Goal: Book appointment/travel/reservation

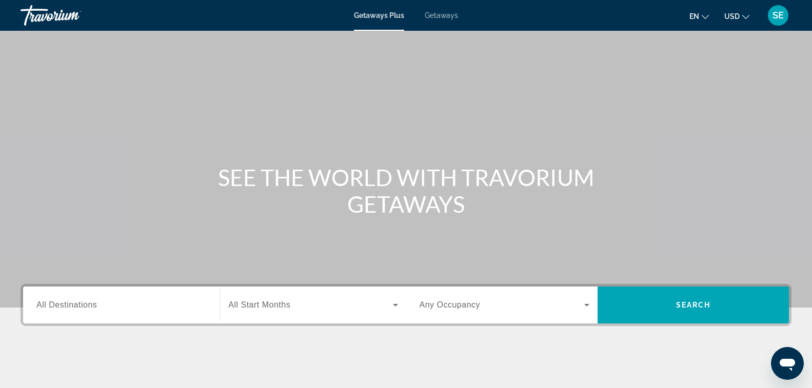
click at [705, 16] on icon "Change language" at bounding box center [705, 16] width 7 height 7
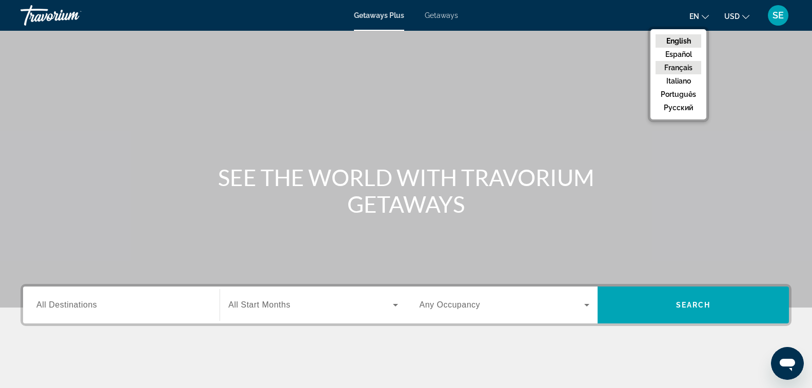
click at [686, 67] on button "Français" at bounding box center [679, 67] width 46 height 13
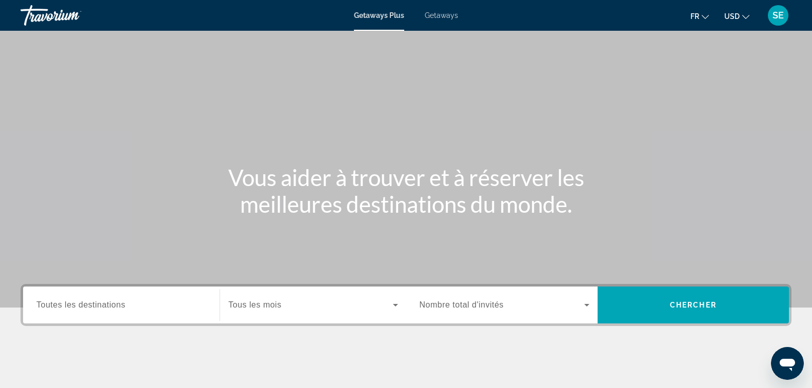
click at [84, 304] on span "Toutes les destinations" at bounding box center [80, 305] width 89 height 9
click at [84, 304] on input "Destination Toutes les destinations" at bounding box center [121, 306] width 170 height 12
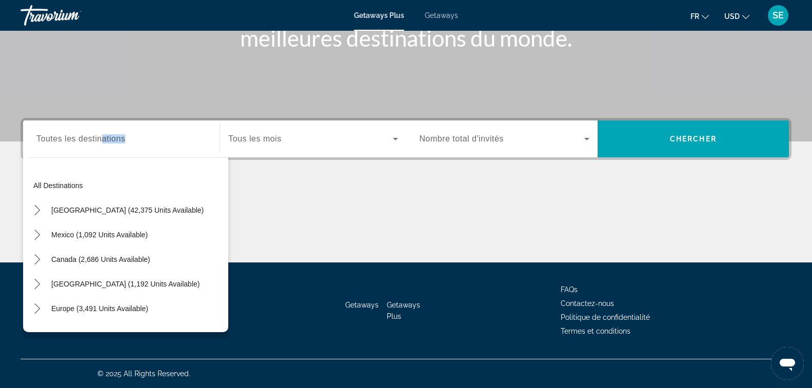
drag, startPoint x: 104, startPoint y: 135, endPoint x: 108, endPoint y: 130, distance: 6.6
click at [108, 130] on div "Destination Toutes les destinations" at bounding box center [121, 139] width 170 height 29
click at [92, 126] on div "Destination Toutes les destinations" at bounding box center [121, 139] width 170 height 29
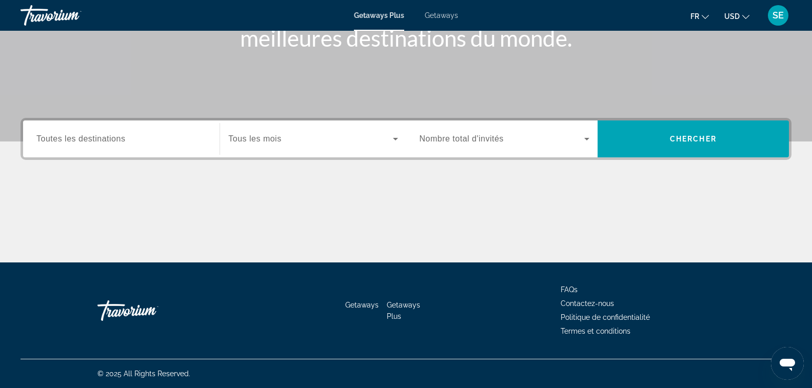
click at [451, 13] on span "Getaways" at bounding box center [441, 15] width 33 height 8
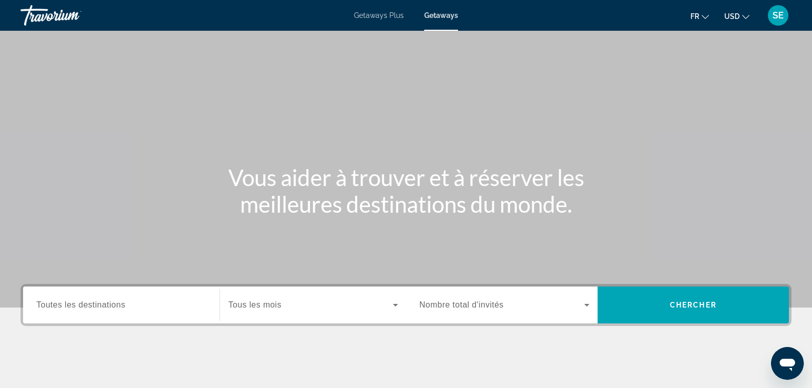
click at [74, 308] on span "Toutes les destinations" at bounding box center [80, 305] width 89 height 9
click at [74, 308] on input "Destination Toutes les destinations" at bounding box center [121, 306] width 170 height 12
click at [74, 308] on span "Toutes les destinations" at bounding box center [80, 305] width 89 height 9
click at [74, 308] on input "Destination Toutes les destinations" at bounding box center [121, 306] width 170 height 12
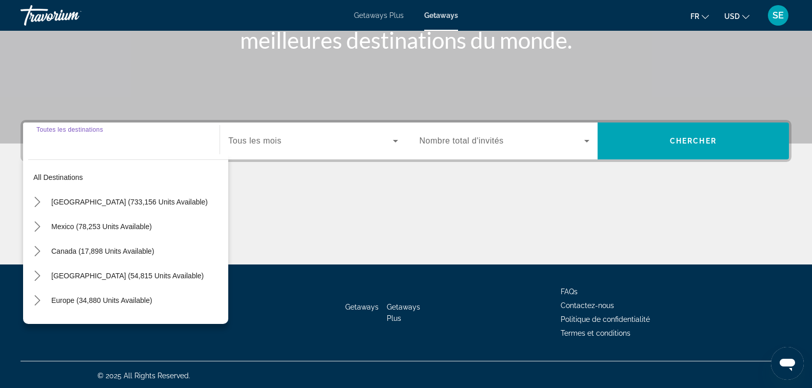
scroll to position [166, 0]
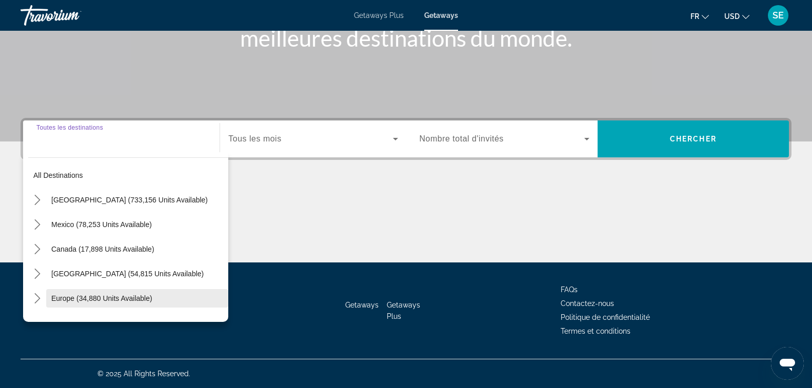
click at [67, 298] on span "Europe (34,880 units available)" at bounding box center [101, 299] width 101 height 8
type input "**********"
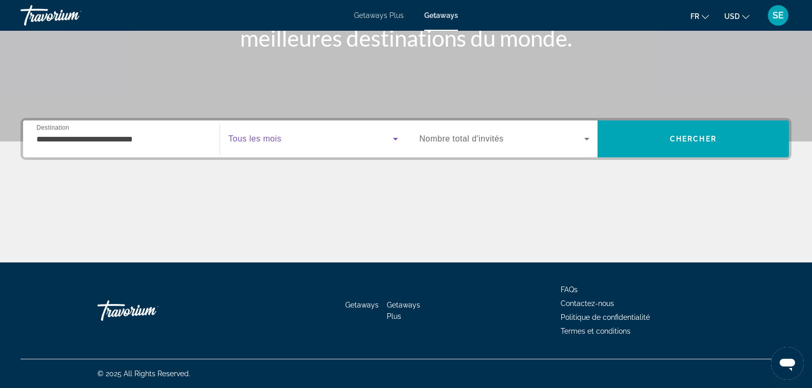
click at [395, 139] on icon "Search widget" at bounding box center [395, 139] width 5 height 3
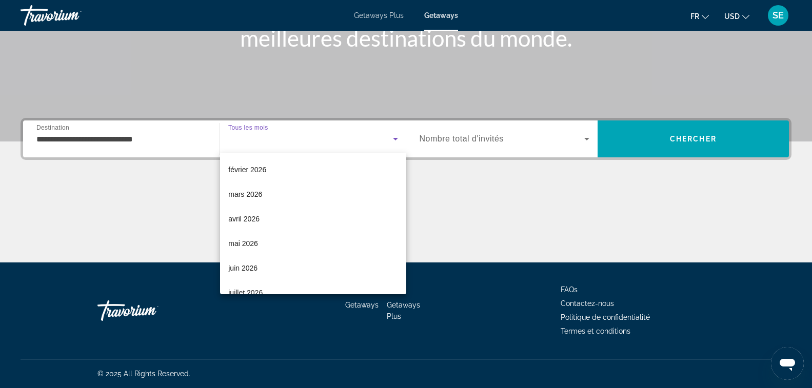
scroll to position [150, 0]
click at [248, 266] on span "juillet 2026" at bounding box center [245, 266] width 34 height 12
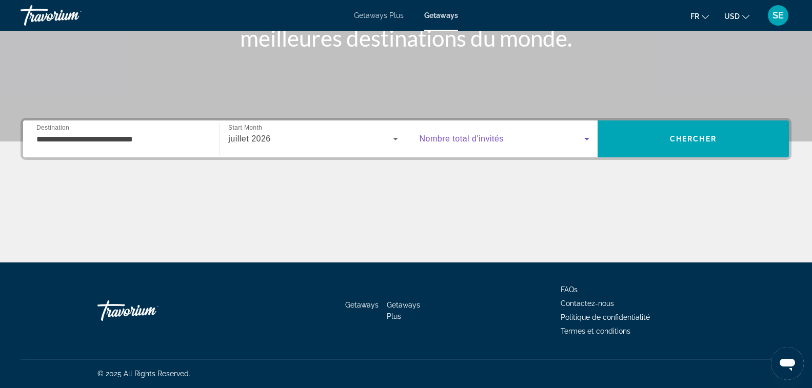
click at [588, 139] on icon "Search widget" at bounding box center [586, 139] width 5 height 3
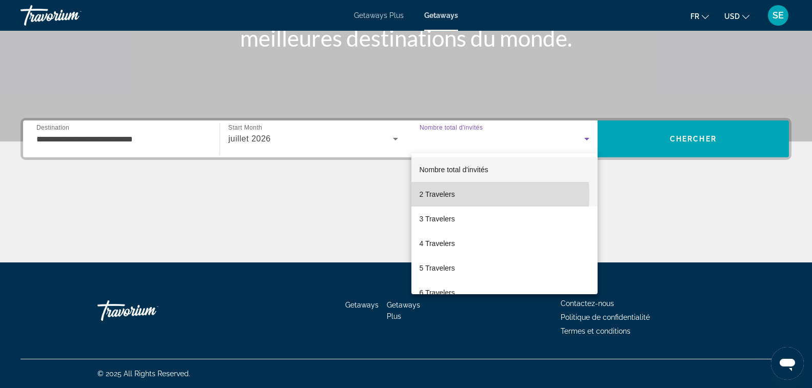
click at [439, 195] on span "2 Travelers" at bounding box center [437, 194] width 35 height 12
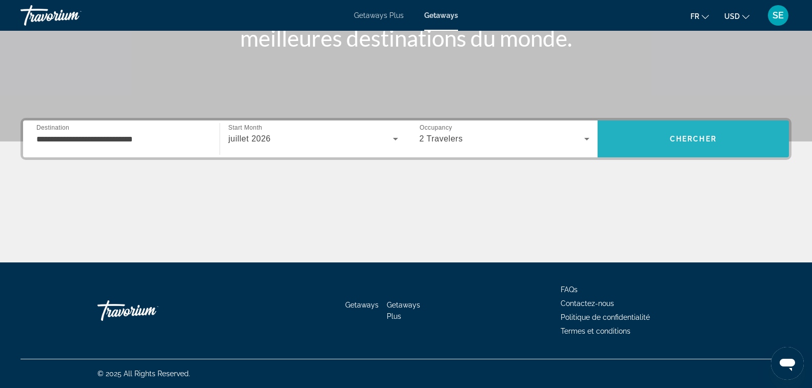
click at [677, 137] on span "Chercher" at bounding box center [693, 139] width 47 height 8
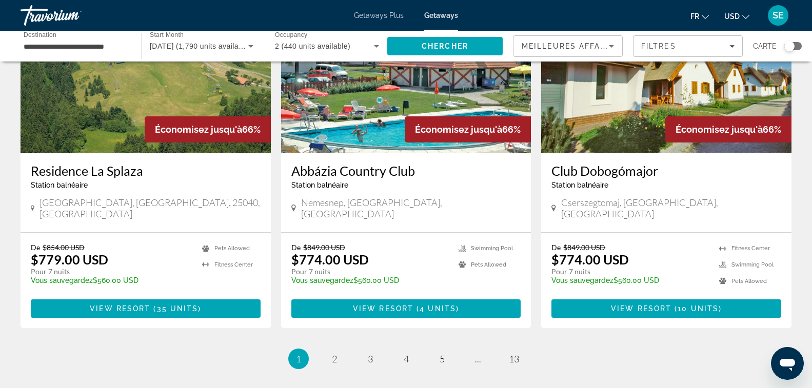
scroll to position [1183, 0]
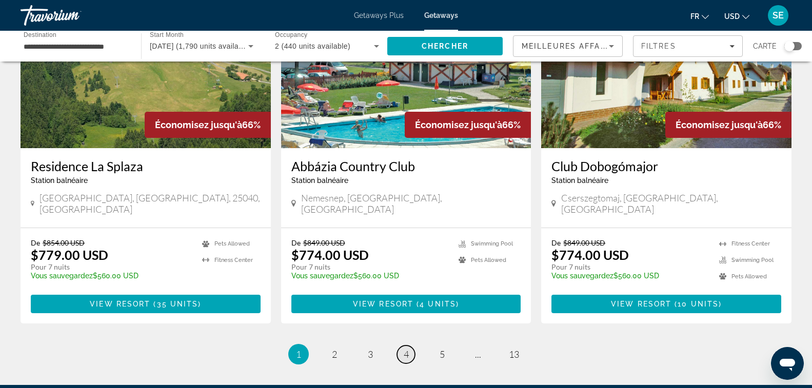
click at [406, 349] on span "4" at bounding box center [406, 354] width 5 height 11
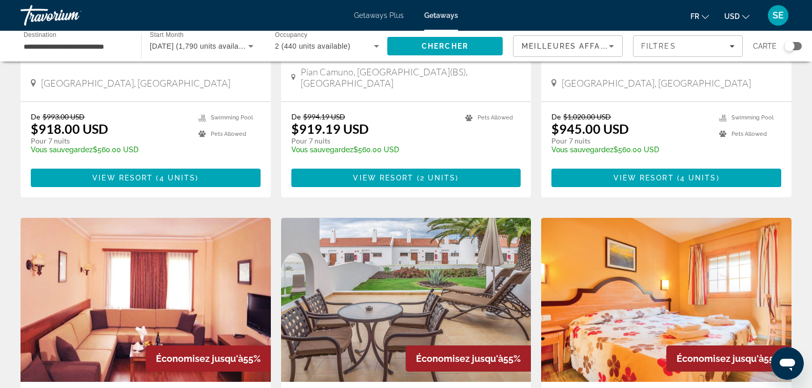
scroll to position [568, 0]
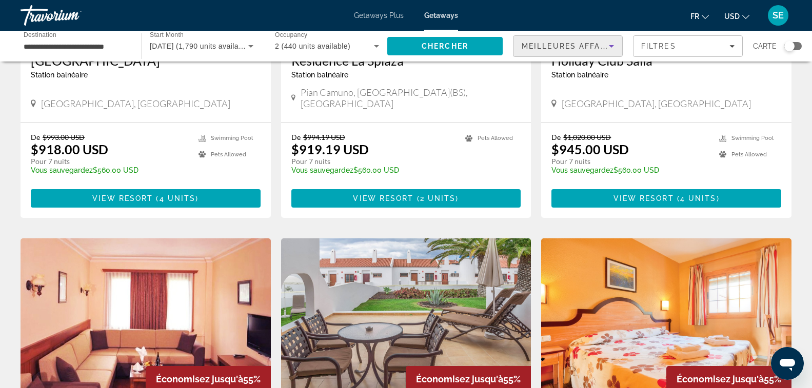
click at [571, 44] on span "Meilleures affaires" at bounding box center [571, 46] width 99 height 8
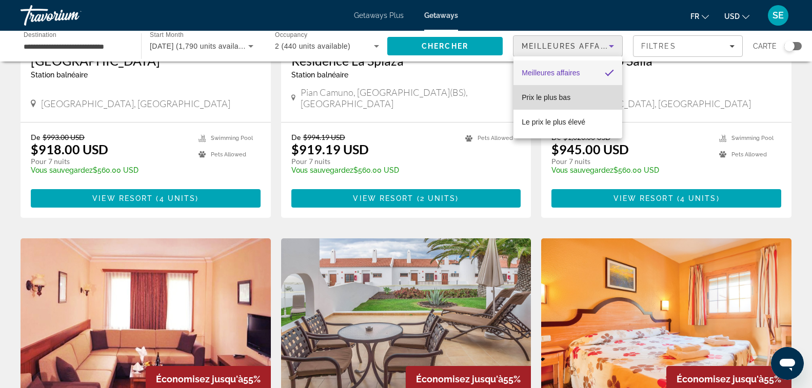
click at [552, 99] on span "Prix ​​le plus bas" at bounding box center [546, 97] width 49 height 8
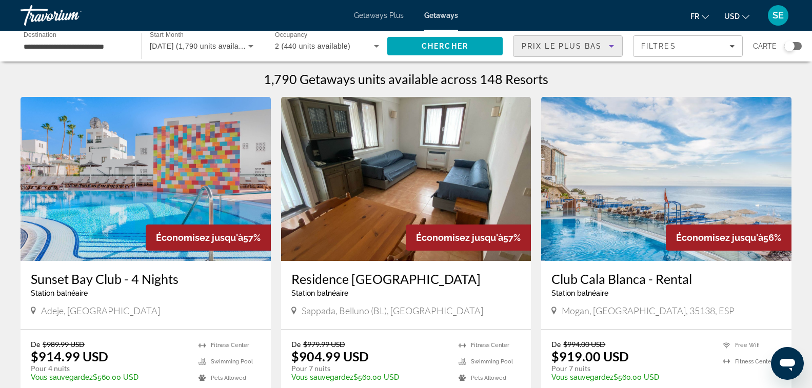
scroll to position [0, 0]
click at [177, 157] on img "Main content" at bounding box center [146, 179] width 250 height 164
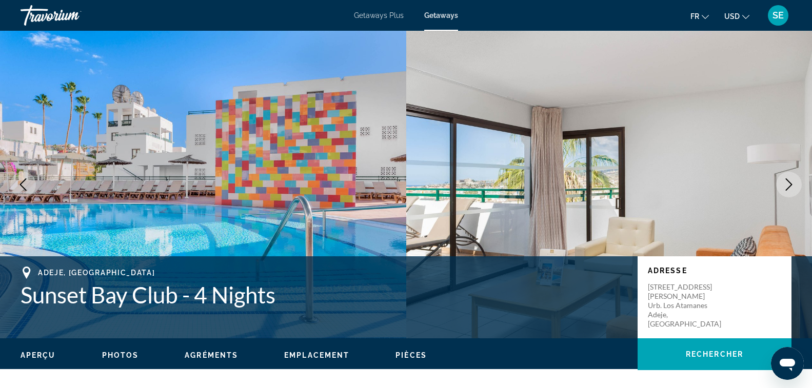
click at [788, 184] on icon "Next image" at bounding box center [789, 185] width 12 height 12
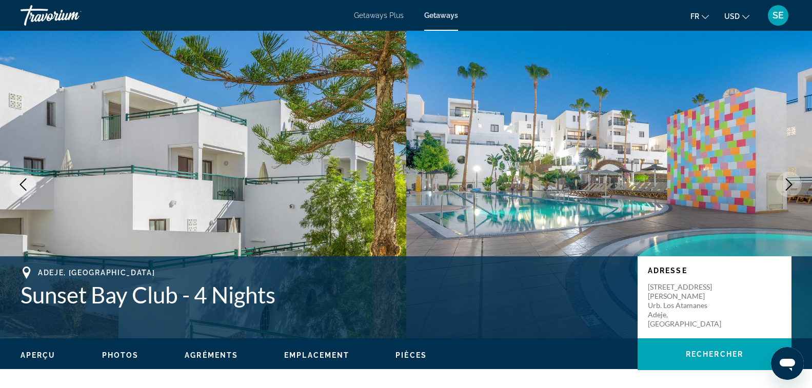
click at [788, 184] on icon "Next image" at bounding box center [789, 185] width 12 height 12
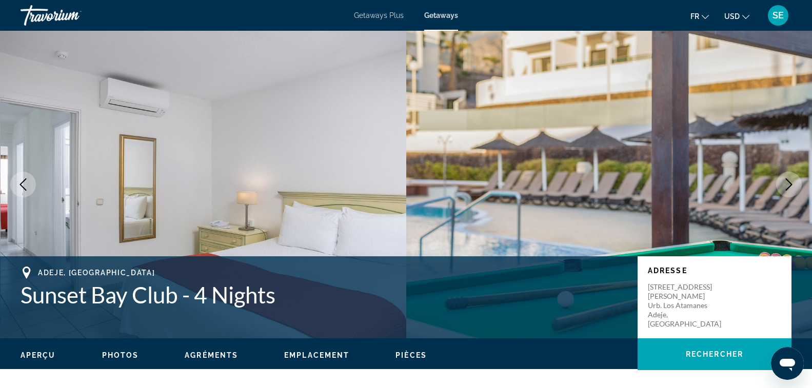
click at [126, 356] on span "Photos" at bounding box center [120, 355] width 37 height 8
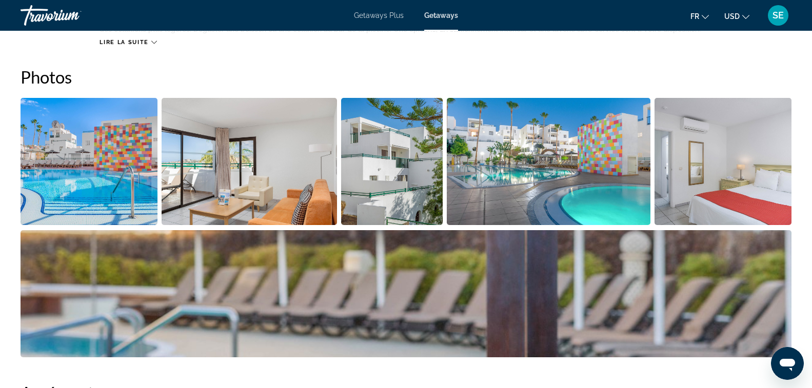
scroll to position [474, 0]
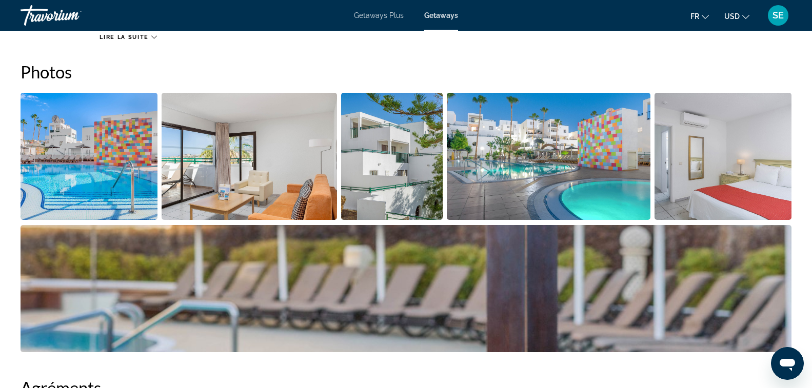
click at [156, 31] on div "Lire la suite" at bounding box center [446, 27] width 692 height 28
click at [152, 36] on icon "Main content" at bounding box center [154, 37] width 6 height 6
click at [154, 35] on div "Lire moins" at bounding box center [446, 34] width 692 height 13
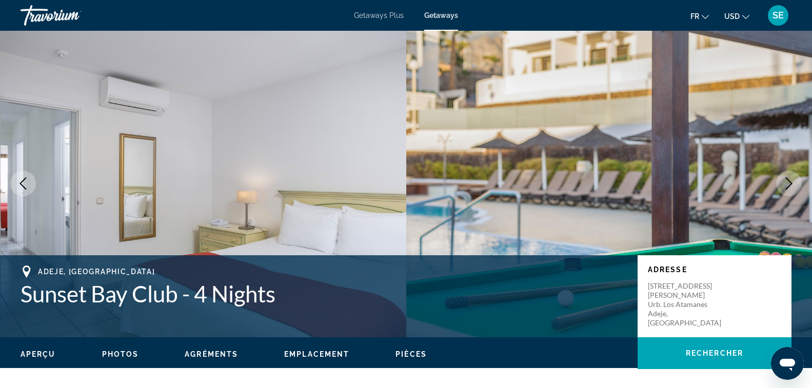
scroll to position [0, 0]
